Goal: Information Seeking & Learning: Check status

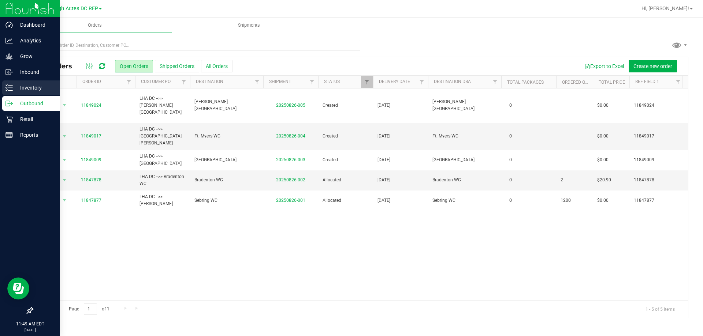
click at [26, 88] on p "Inventory" at bounding box center [35, 87] width 44 height 9
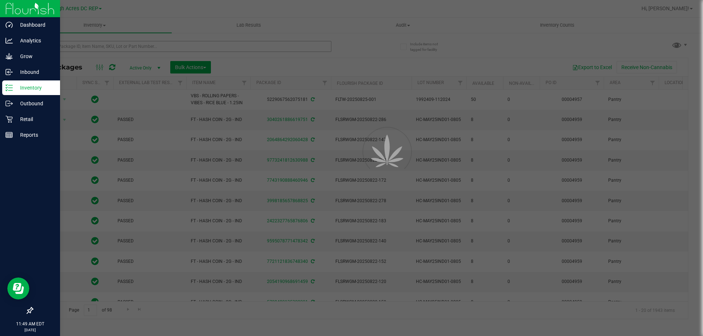
click at [117, 47] on div at bounding box center [351, 168] width 703 height 336
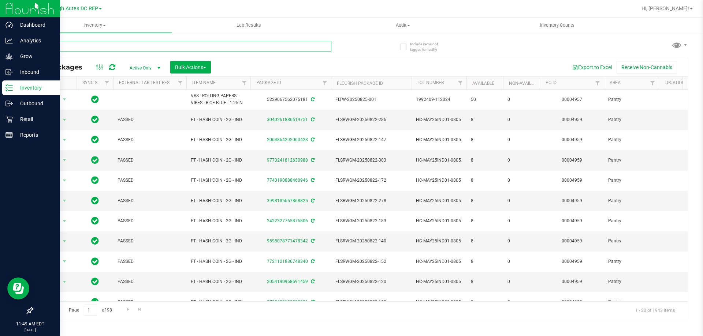
click at [117, 47] on input "text" at bounding box center [181, 46] width 299 height 11
paste input "TG250107RLF1-F-0114"
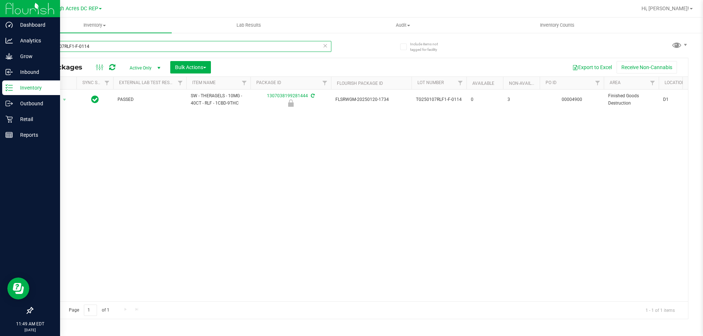
type input "TG250107RLF1-F-0114"
click at [29, 106] on p "Outbound" at bounding box center [35, 103] width 44 height 9
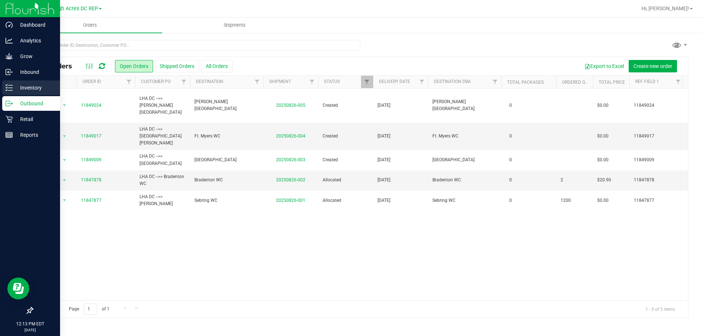
drag, startPoint x: 11, startPoint y: 89, endPoint x: 19, endPoint y: 85, distance: 9.7
click at [11, 89] on icon at bounding box center [8, 87] width 7 height 7
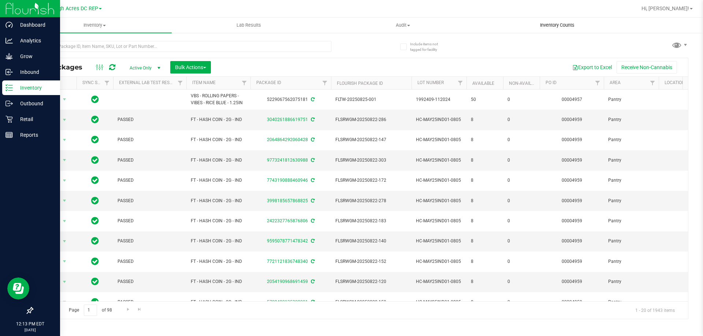
click at [561, 25] on span "Inventory Counts" at bounding box center [557, 25] width 54 height 7
